Goal: Navigation & Orientation: Find specific page/section

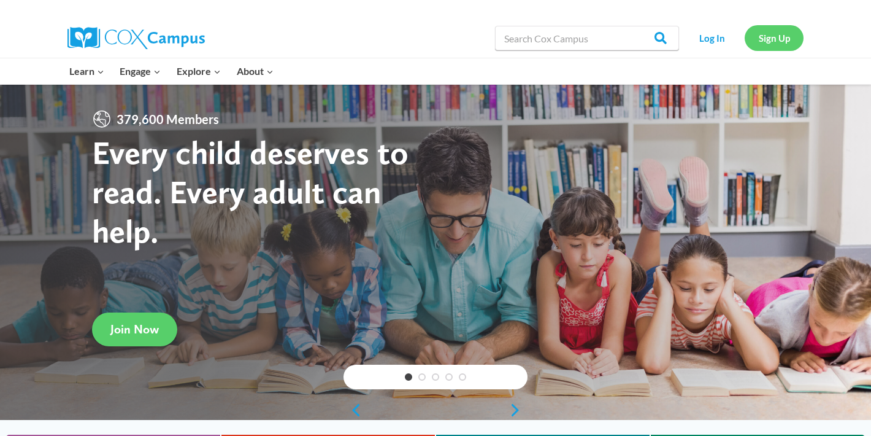
click at [768, 44] on link "Sign Up" at bounding box center [774, 37] width 59 height 25
click at [720, 33] on link "Log In" at bounding box center [711, 37] width 53 height 25
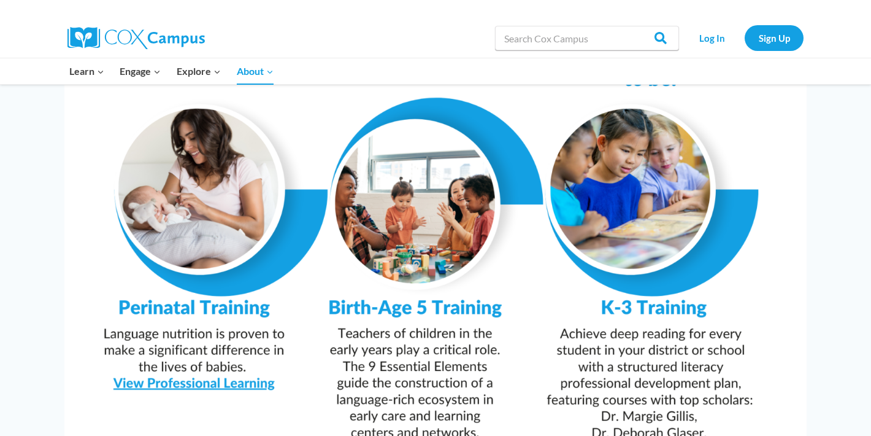
scroll to position [1164, 0]
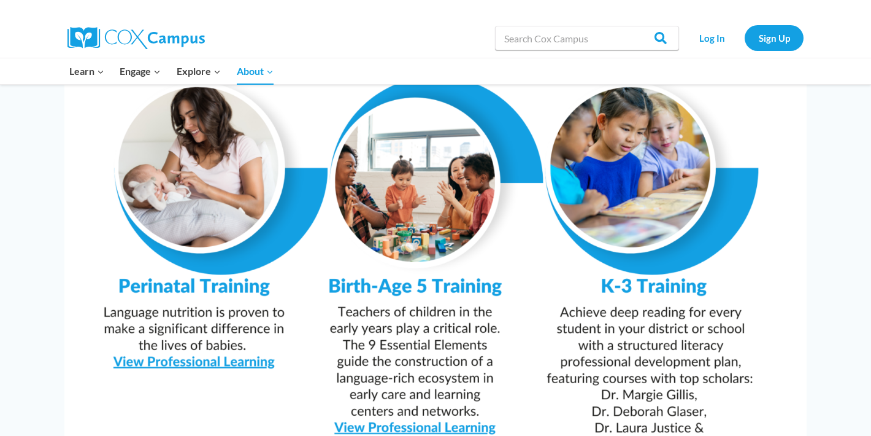
click at [415, 401] on img at bounding box center [435, 216] width 743 height 525
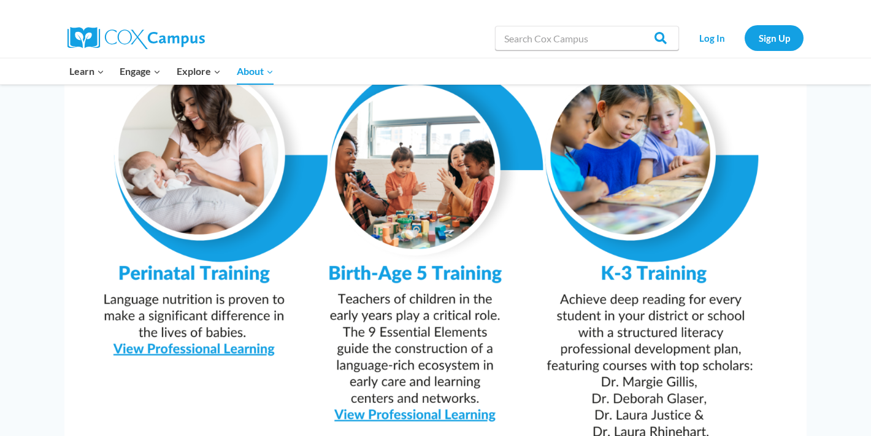
scroll to position [1183, 0]
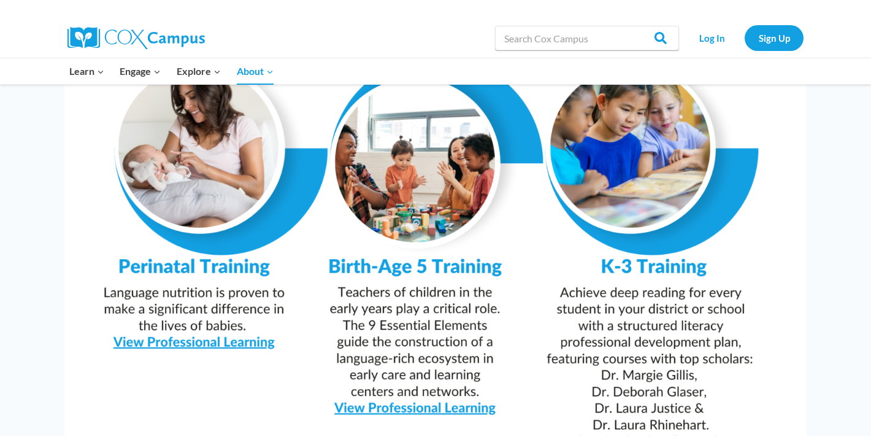
click at [344, 226] on img at bounding box center [435, 196] width 743 height 525
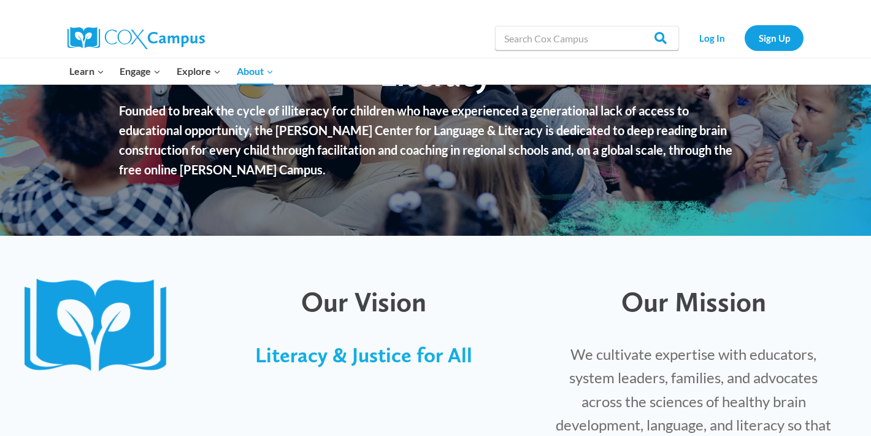
scroll to position [157, 0]
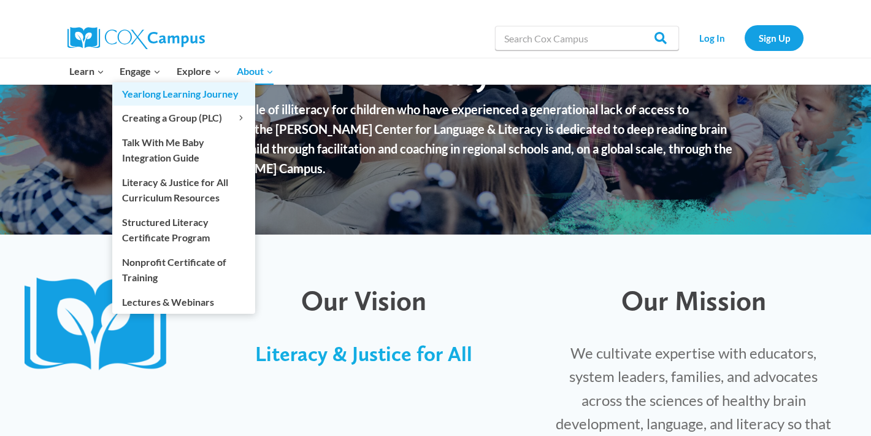
click at [160, 98] on link "Yearlong Learning Journey" at bounding box center [183, 93] width 143 height 23
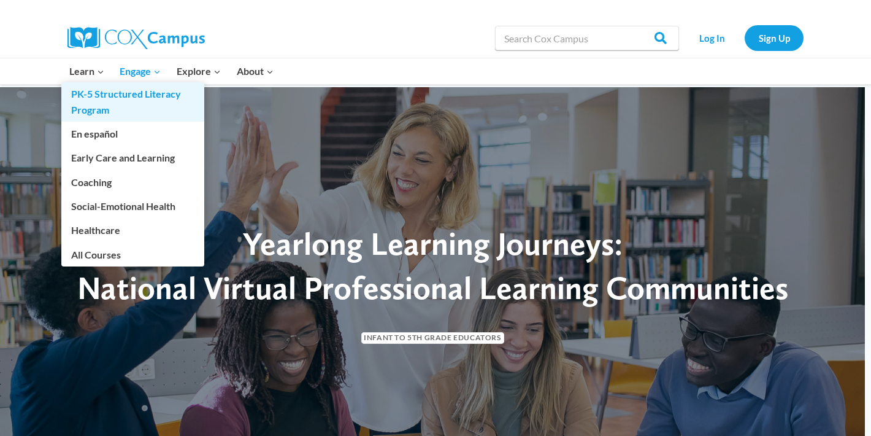
click at [94, 94] on link "PK-5 Structured Literacy Program" at bounding box center [132, 101] width 143 height 39
